Goal: Check status: Check status

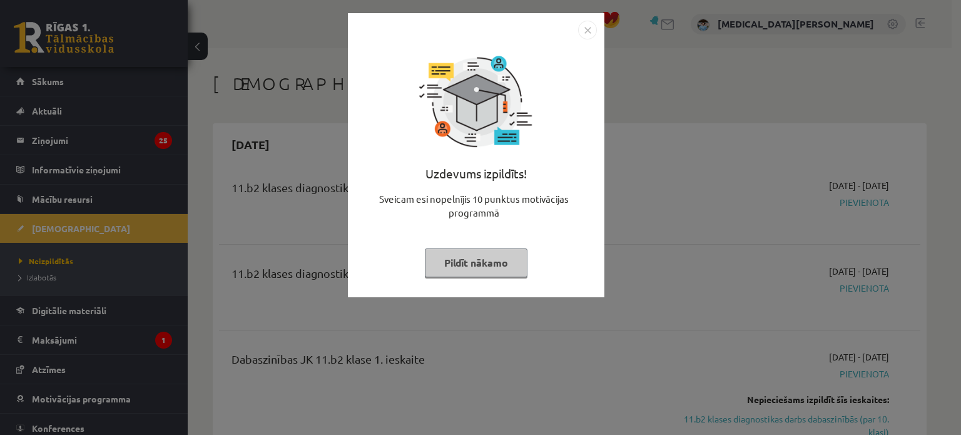
click at [448, 267] on button "Pildīt nākamo" at bounding box center [476, 262] width 103 height 29
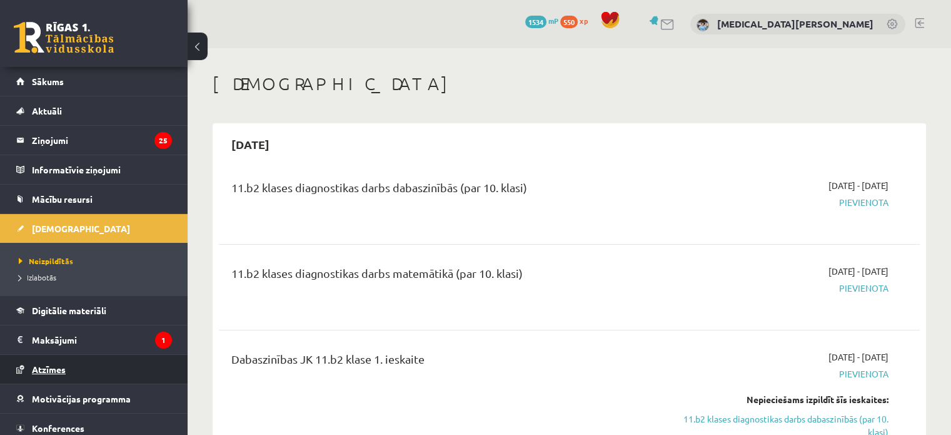
click at [62, 362] on link "Atzīmes" at bounding box center [94, 369] width 156 height 29
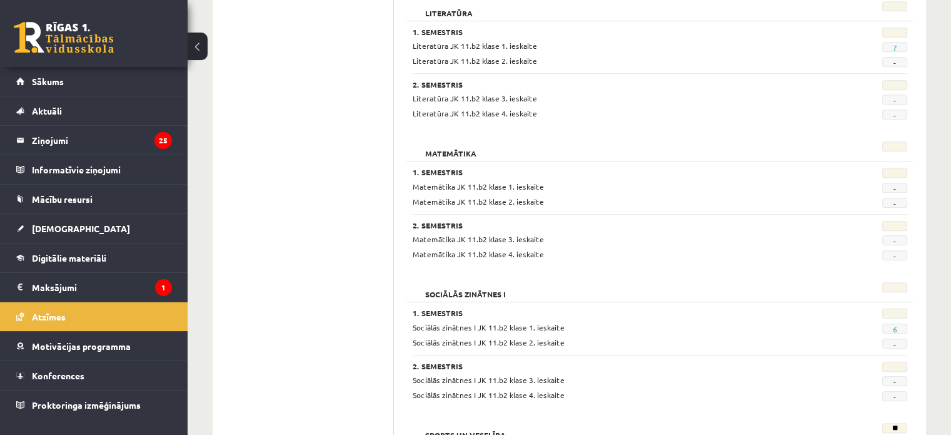
scroll to position [1176, 0]
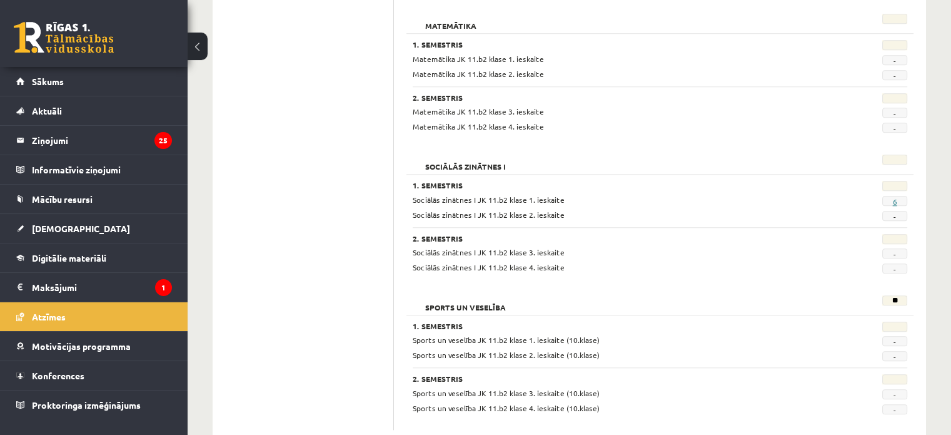
click at [893, 199] on link "6" at bounding box center [895, 201] width 4 height 10
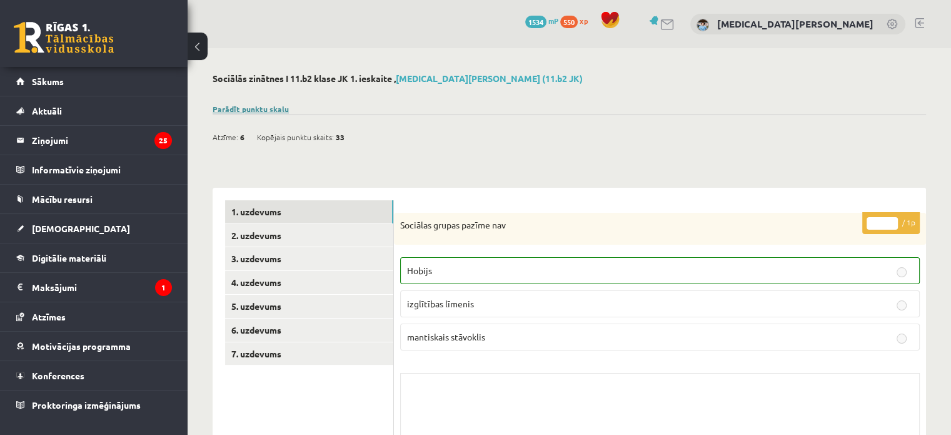
click at [266, 110] on link "Parādīt punktu skalu" at bounding box center [251, 109] width 76 height 10
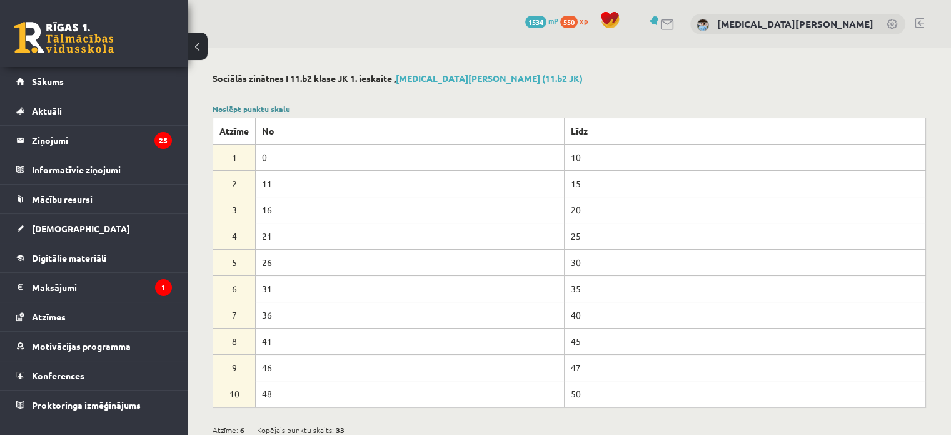
click at [266, 110] on link "Noslēpt punktu skalu" at bounding box center [252, 109] width 78 height 10
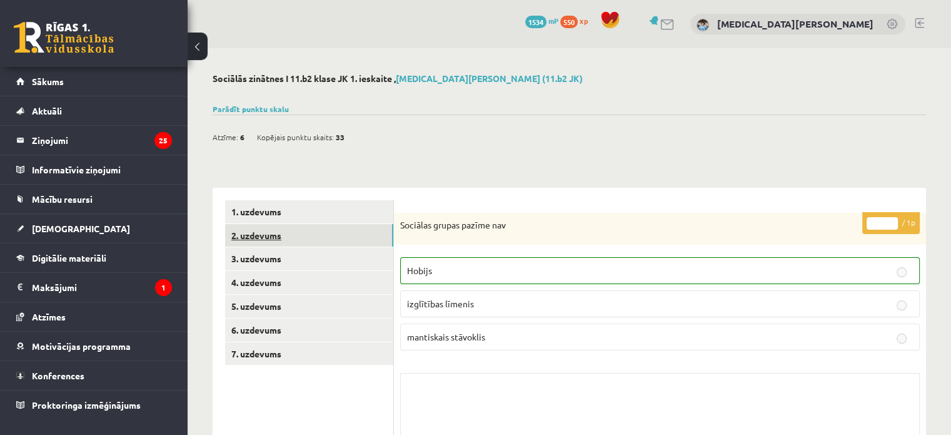
click at [328, 232] on link "2. uzdevums" at bounding box center [309, 235] width 168 height 23
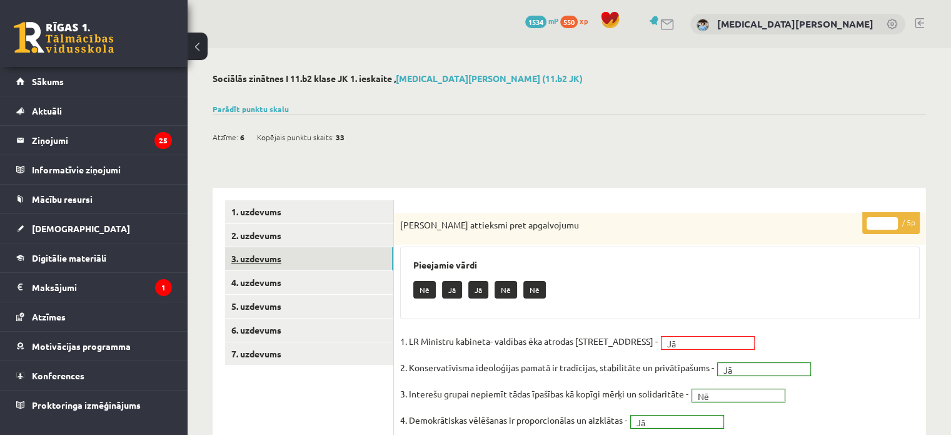
click at [321, 254] on link "3. uzdevums" at bounding box center [309, 258] width 168 height 23
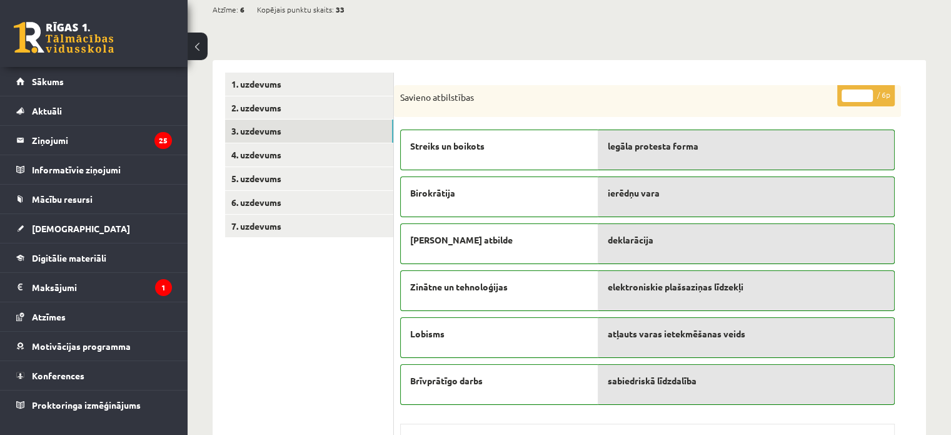
scroll to position [129, 0]
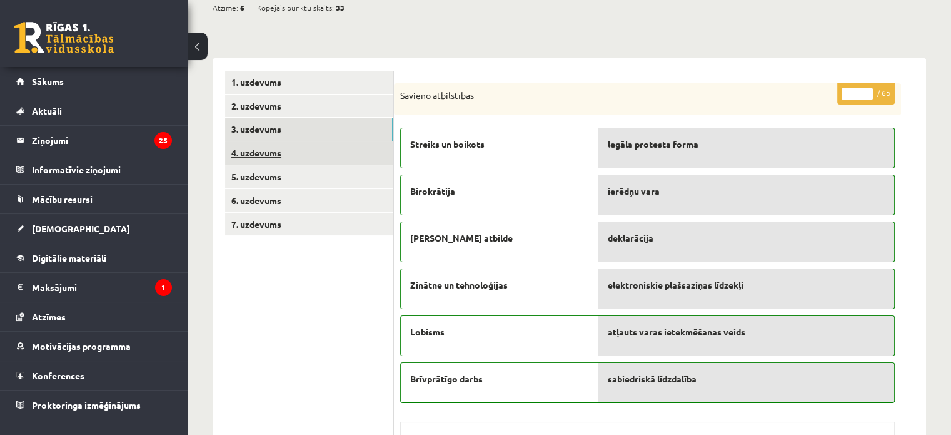
click at [340, 151] on link "4. uzdevums" at bounding box center [309, 152] width 168 height 23
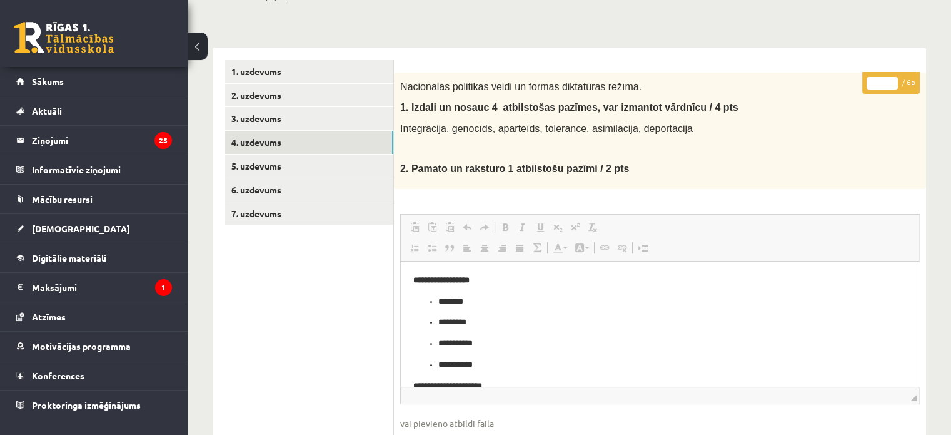
scroll to position [127, 0]
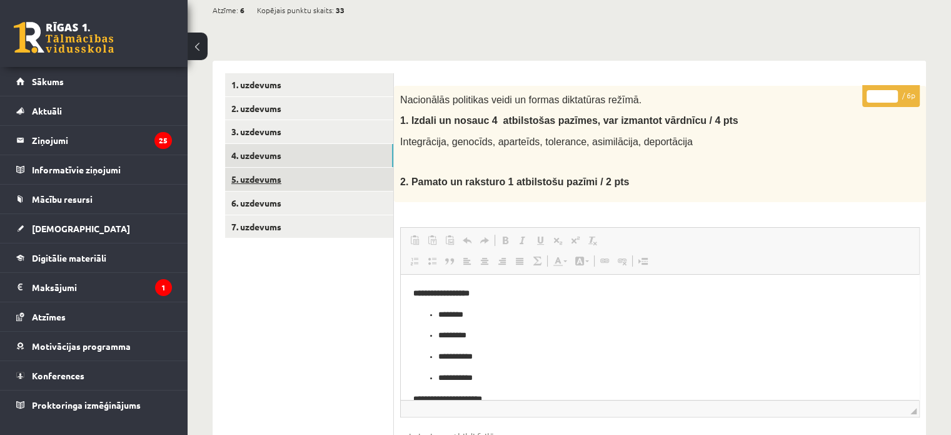
click at [306, 170] on link "5. uzdevums" at bounding box center [309, 179] width 168 height 23
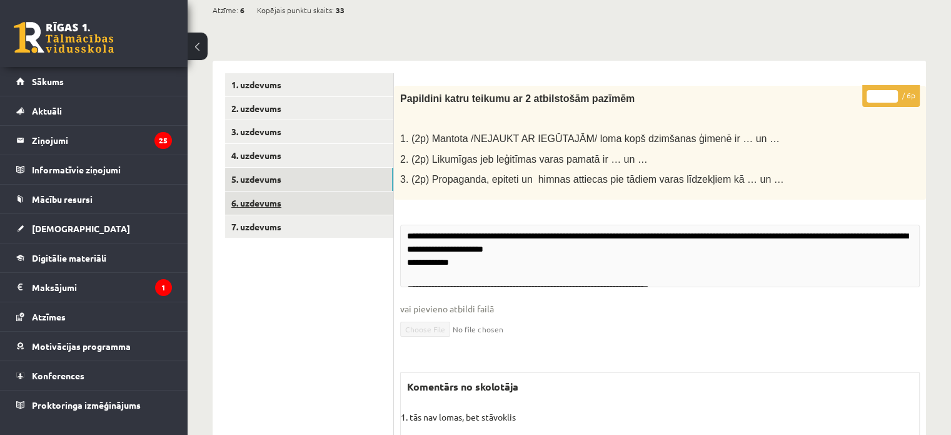
click at [310, 204] on link "6. uzdevums" at bounding box center [309, 202] width 168 height 23
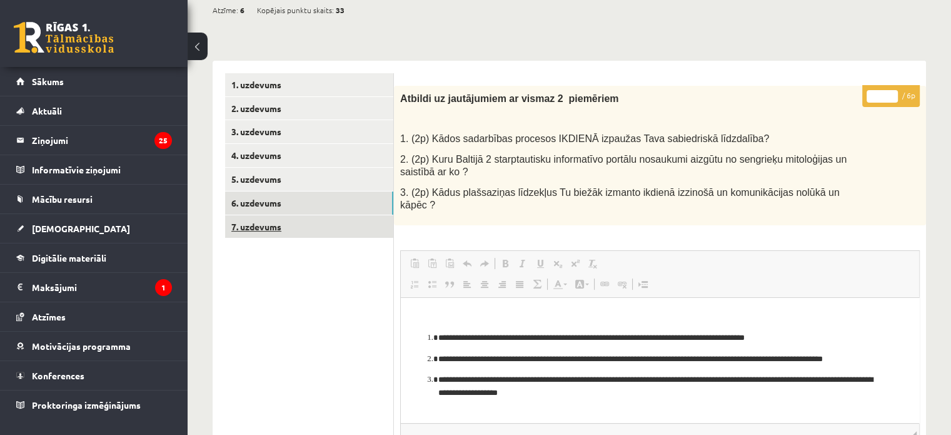
scroll to position [0, 0]
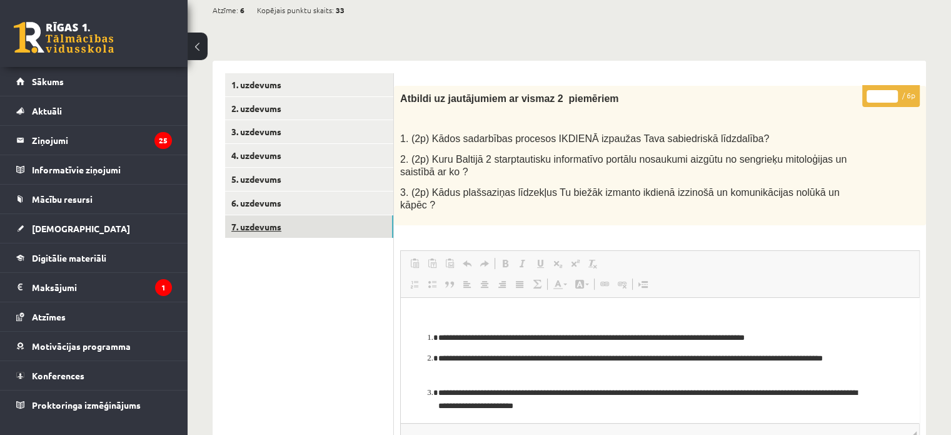
click at [316, 234] on link "7. uzdevums" at bounding box center [309, 226] width 168 height 23
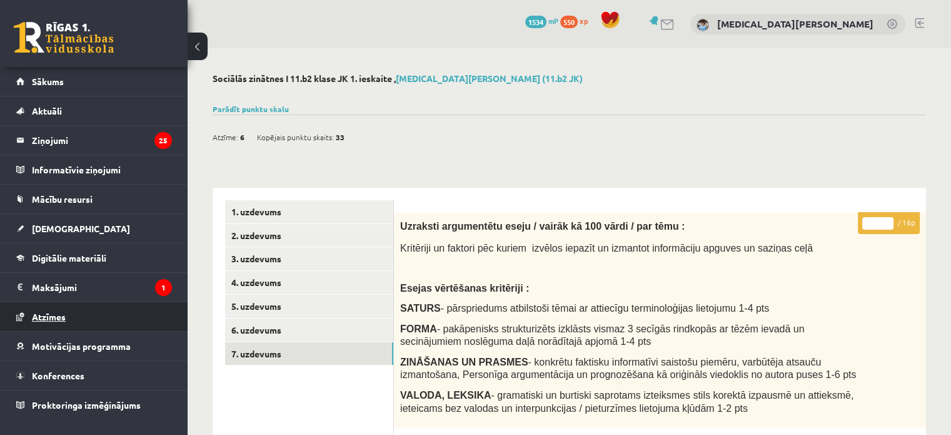
click at [53, 316] on span "Atzīmes" at bounding box center [49, 316] width 34 height 11
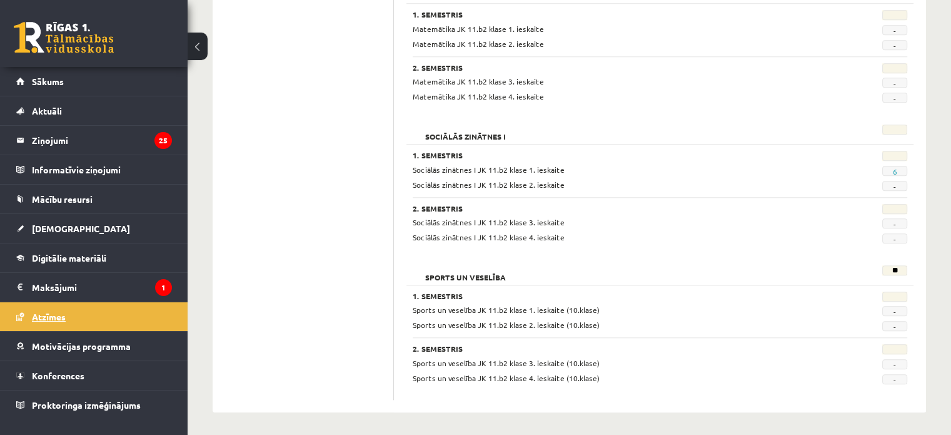
scroll to position [1206, 0]
